Goal: Task Accomplishment & Management: Manage account settings

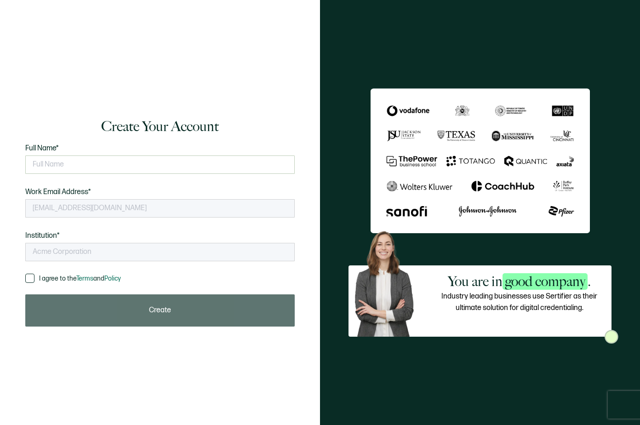
type input "UCI Alumni Association"
click at [72, 170] on input "text" at bounding box center [160, 164] width 270 height 18
type input "[PERSON_NAME]"
click at [33, 280] on span at bounding box center [29, 278] width 9 height 9
click at [34, 274] on input "I agree to the Terms and Policy" at bounding box center [34, 274] width 0 height 0
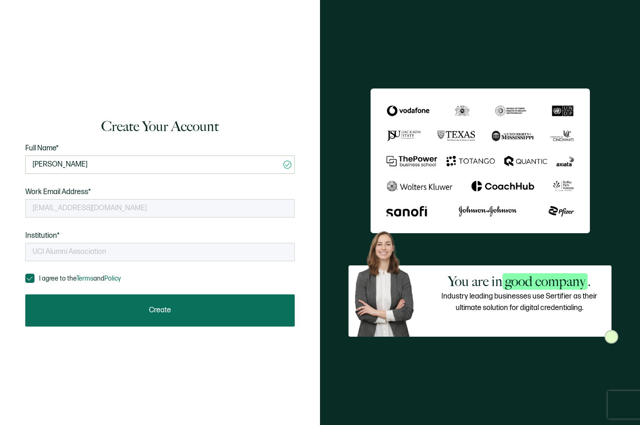
click at [65, 309] on button "Create" at bounding box center [160, 310] width 270 height 32
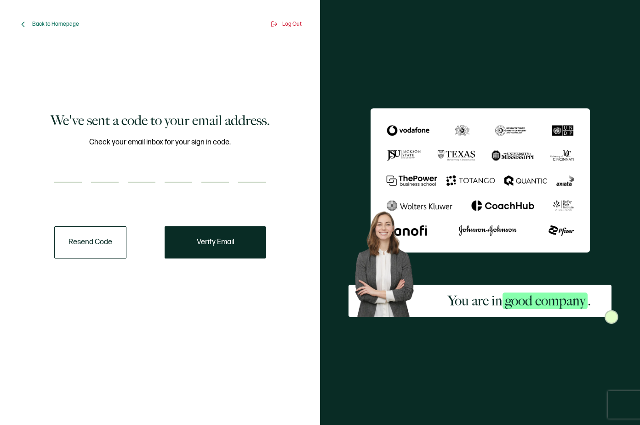
click at [66, 178] on input "number" at bounding box center [68, 173] width 28 height 18
type input "7"
type input "5"
type input "1"
type input "9"
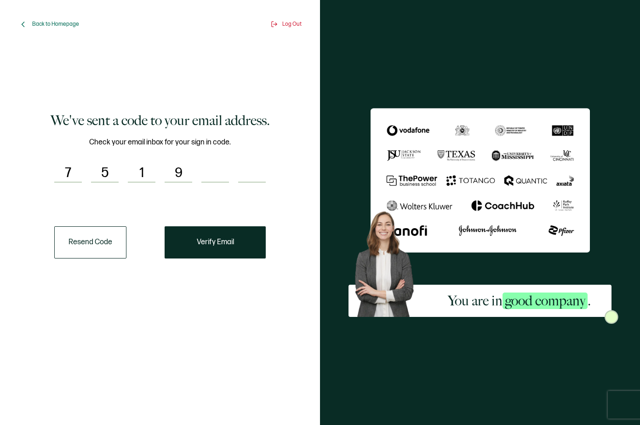
type input "7"
type input "0"
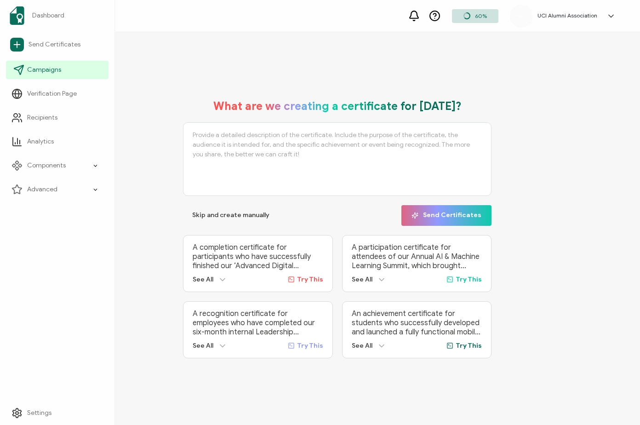
click at [51, 62] on link "Campaigns" at bounding box center [57, 70] width 103 height 18
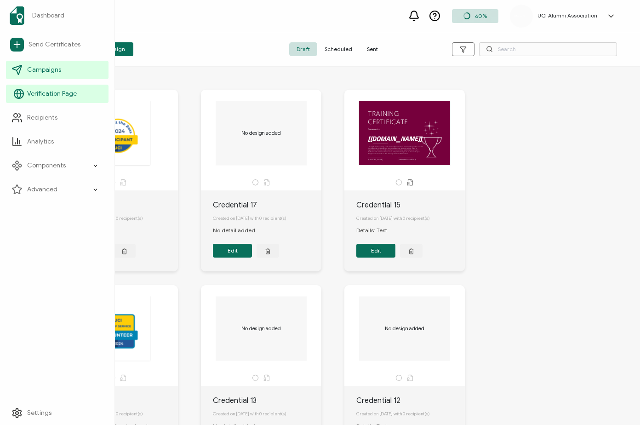
click at [23, 104] on li "Verification Page" at bounding box center [57, 94] width 103 height 24
click at [19, 92] on icon at bounding box center [18, 93] width 11 height 11
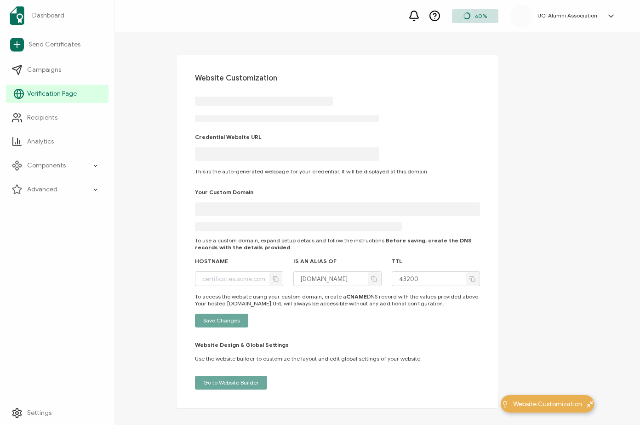
type input "[DOMAIN_NAME]"
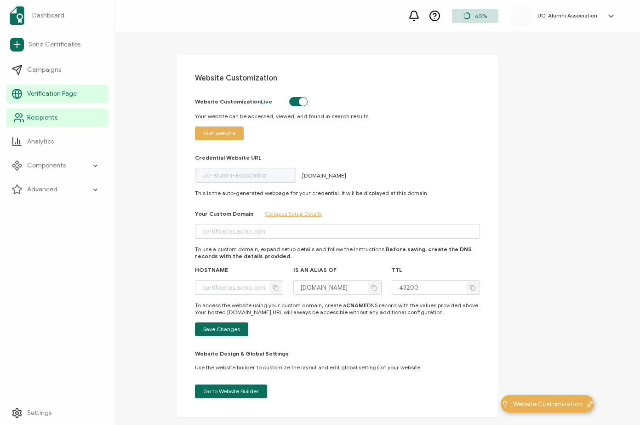
click at [21, 116] on icon at bounding box center [18, 117] width 11 height 11
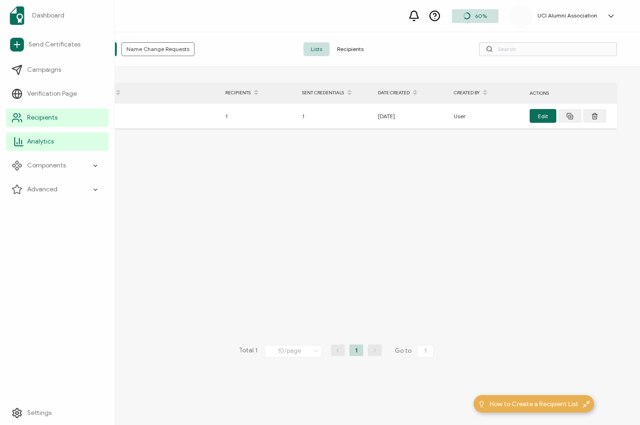
click at [11, 147] on link "Analytics" at bounding box center [57, 141] width 103 height 18
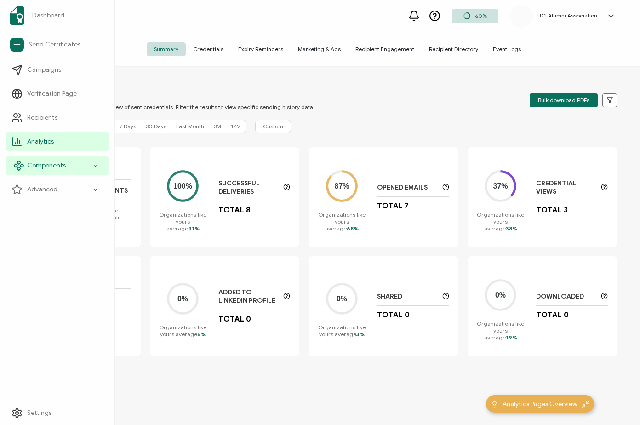
click at [20, 163] on icon at bounding box center [18, 162] width 3 height 3
